Goal: Transaction & Acquisition: Purchase product/service

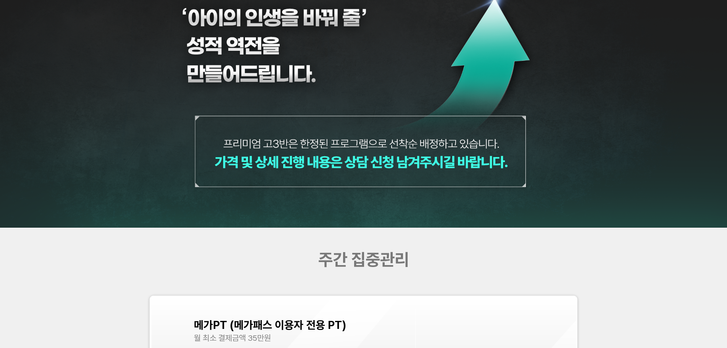
scroll to position [3242, 0]
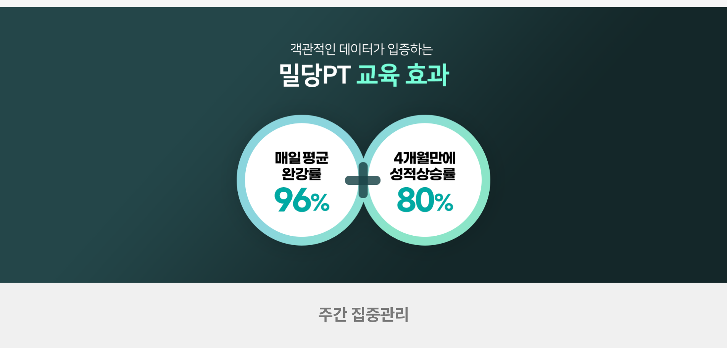
scroll to position [954, 0]
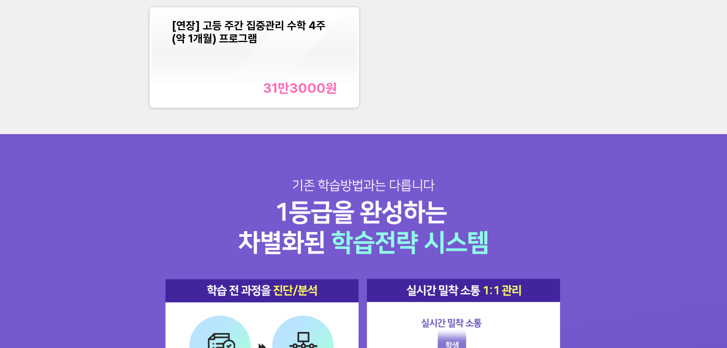
scroll to position [915, 0]
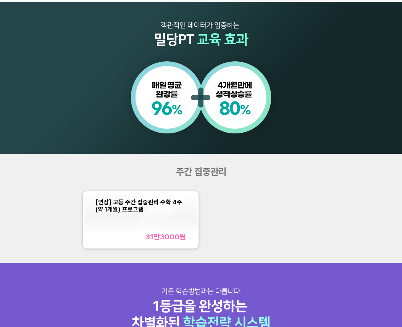
scroll to position [420, 0]
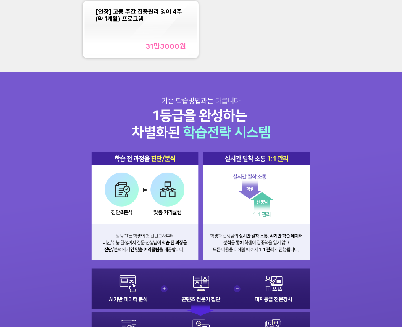
scroll to position [458, 0]
